Goal: Navigation & Orientation: Find specific page/section

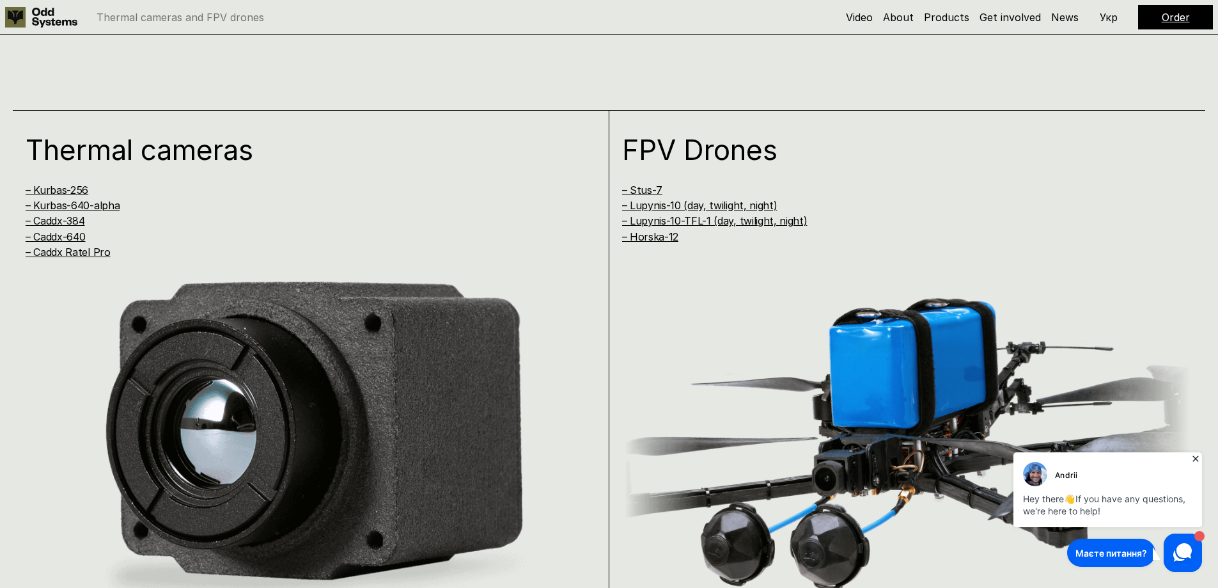
scroll to position [1151, 0]
